Goal: Information Seeking & Learning: Find specific fact

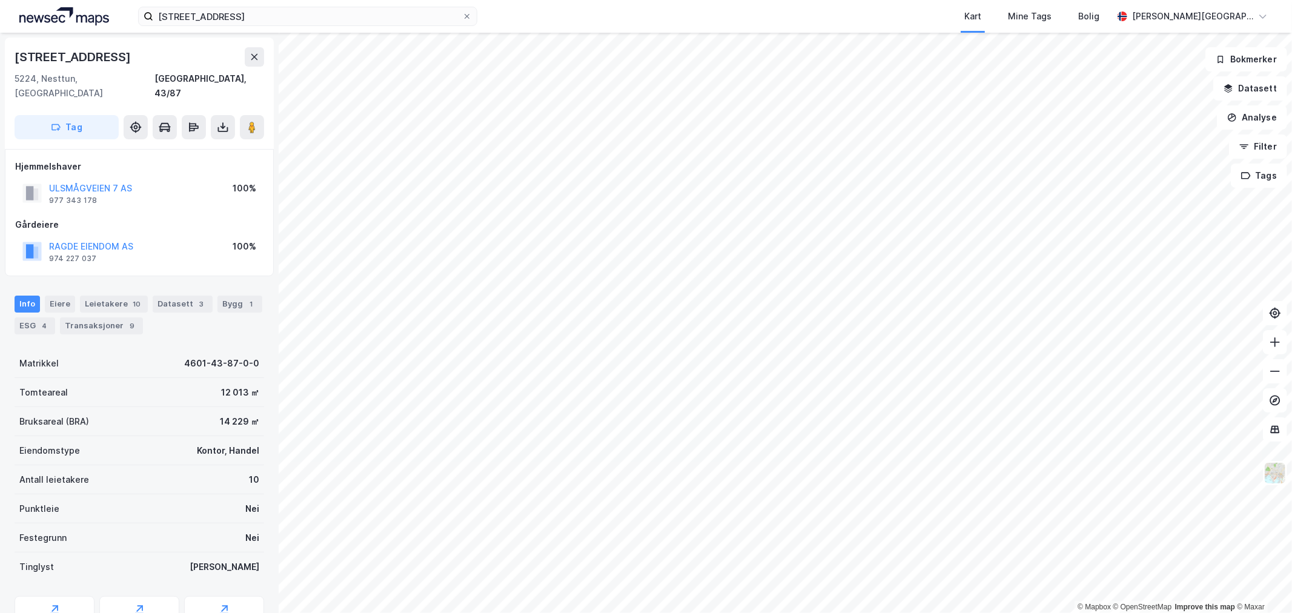
scroll to position [1, 0]
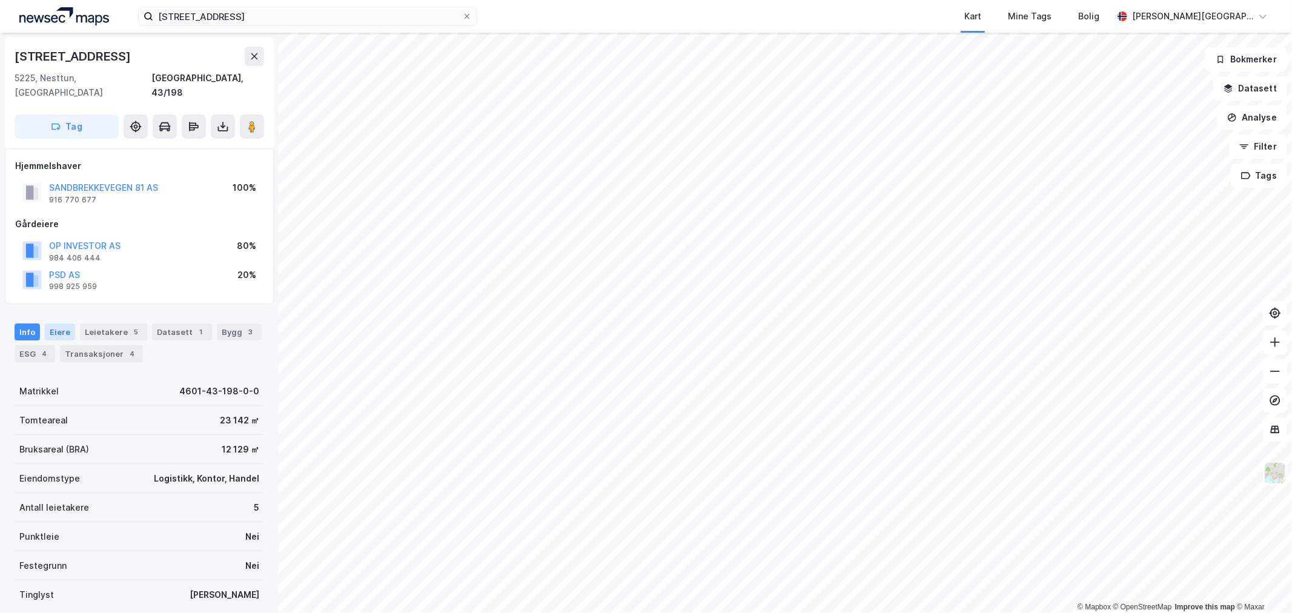
click at [53, 323] on div "Eiere" at bounding box center [60, 331] width 30 height 17
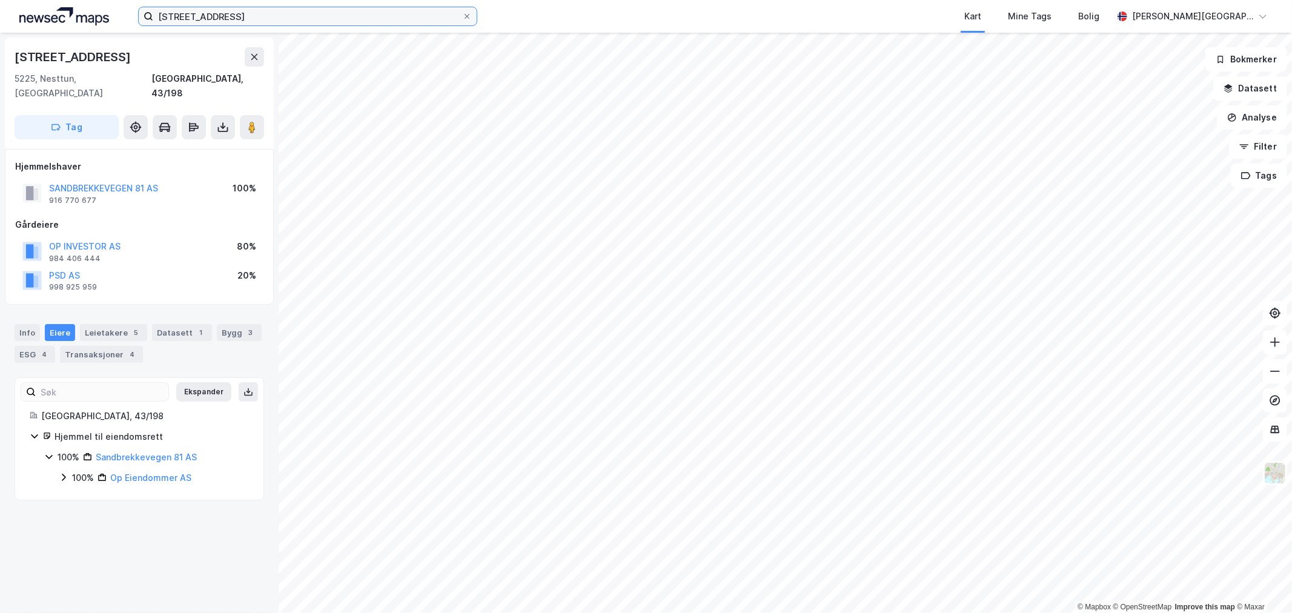
click at [401, 25] on input "Ulsmågveien 7" at bounding box center [307, 16] width 309 height 18
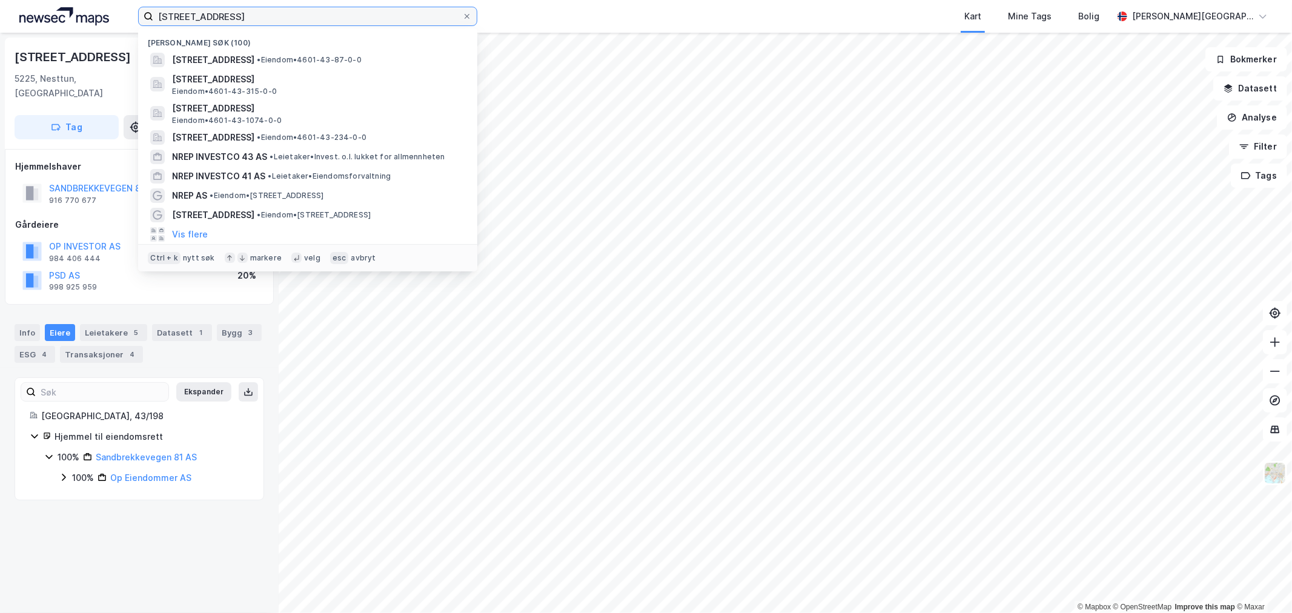
click at [401, 25] on input "Ulsmågveien 7" at bounding box center [307, 16] width 309 height 18
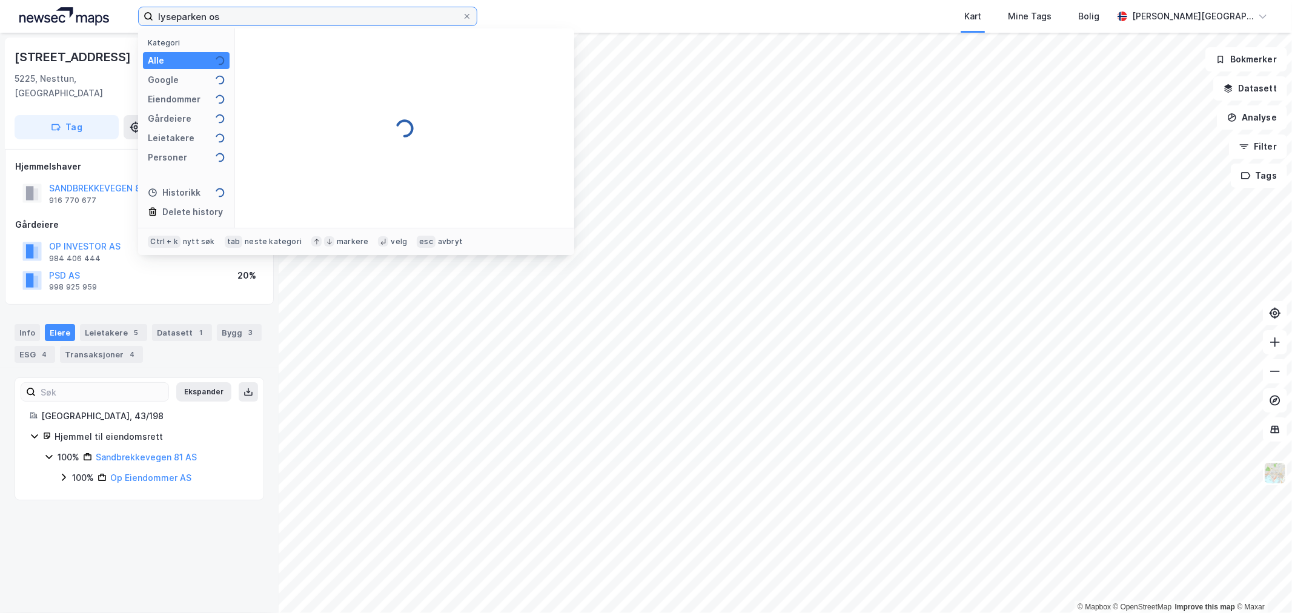
type input "lyseparken os"
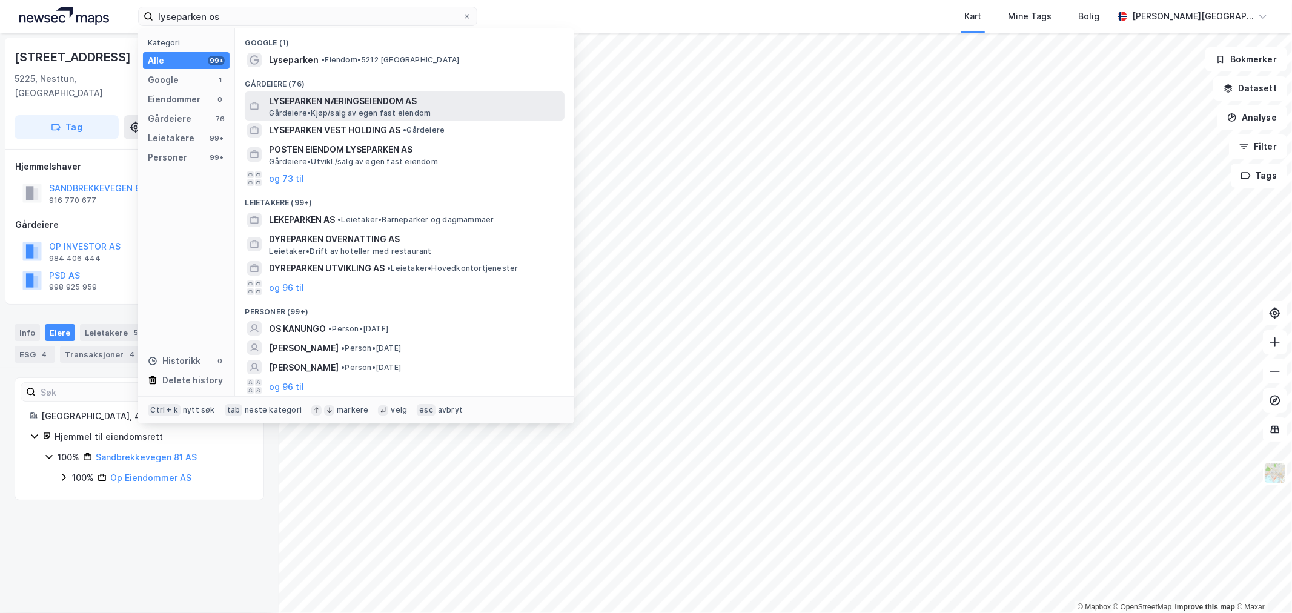
click at [346, 101] on span "LYSEPARKEN NÆRINGSEIENDOM AS" at bounding box center [414, 101] width 291 height 15
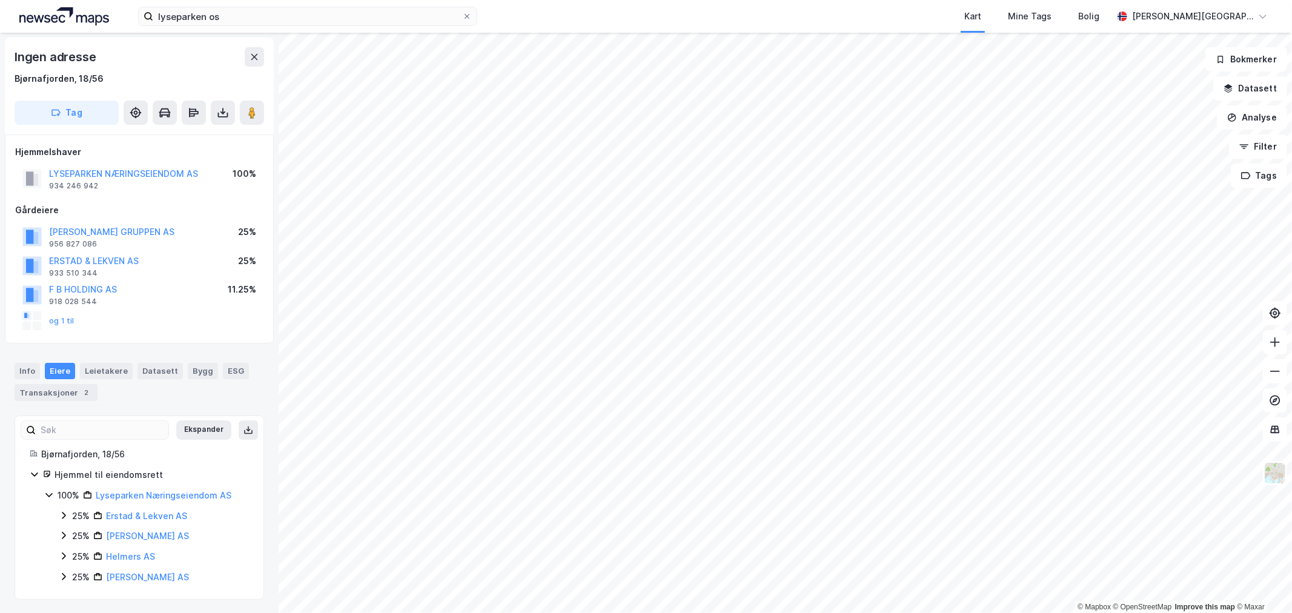
scroll to position [1, 0]
